Goal: Task Accomplishment & Management: Use online tool/utility

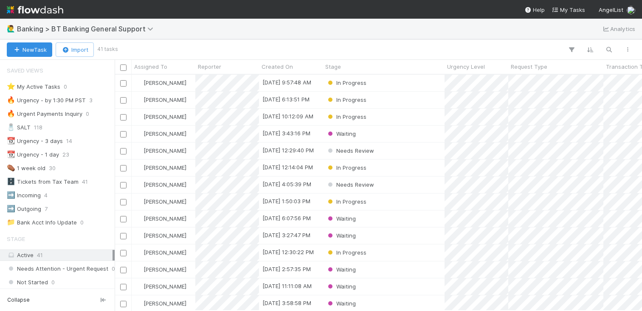
scroll to position [236, 527]
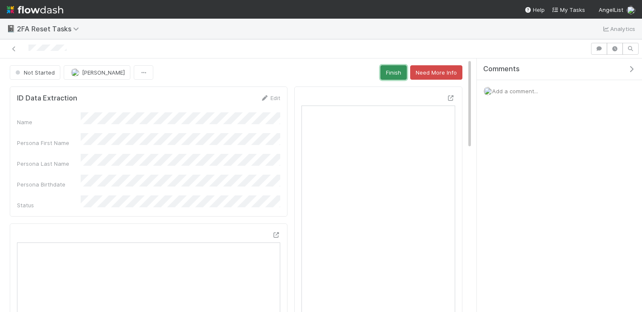
click at [401, 70] on button "Finish" at bounding box center [393, 72] width 26 height 14
click at [394, 76] on button "Finish" at bounding box center [393, 72] width 26 height 14
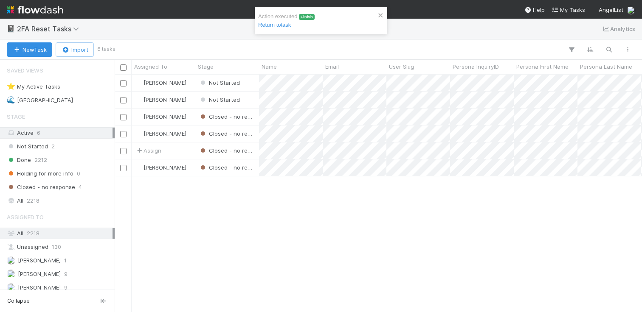
scroll to position [237, 527]
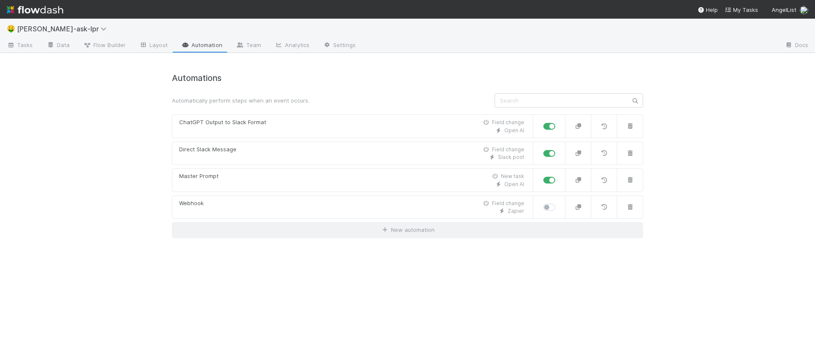
click at [28, 10] on img at bounding box center [35, 10] width 56 height 14
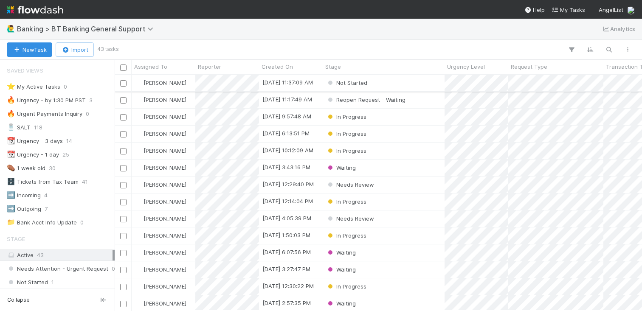
scroll to position [236, 527]
click at [401, 89] on div "Not Started" at bounding box center [384, 83] width 122 height 17
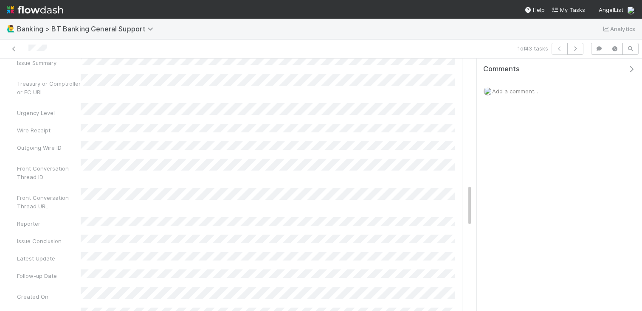
scroll to position [750, 0]
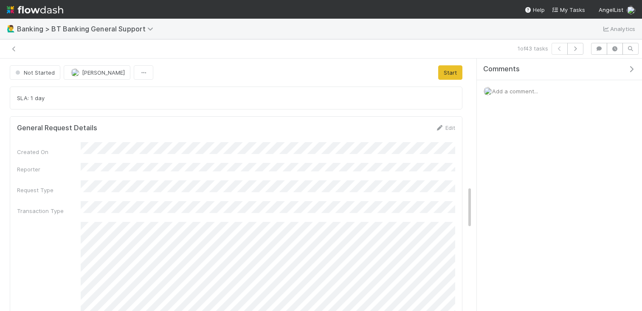
scroll to position [750, 0]
